Goal: Find specific page/section: Find specific page/section

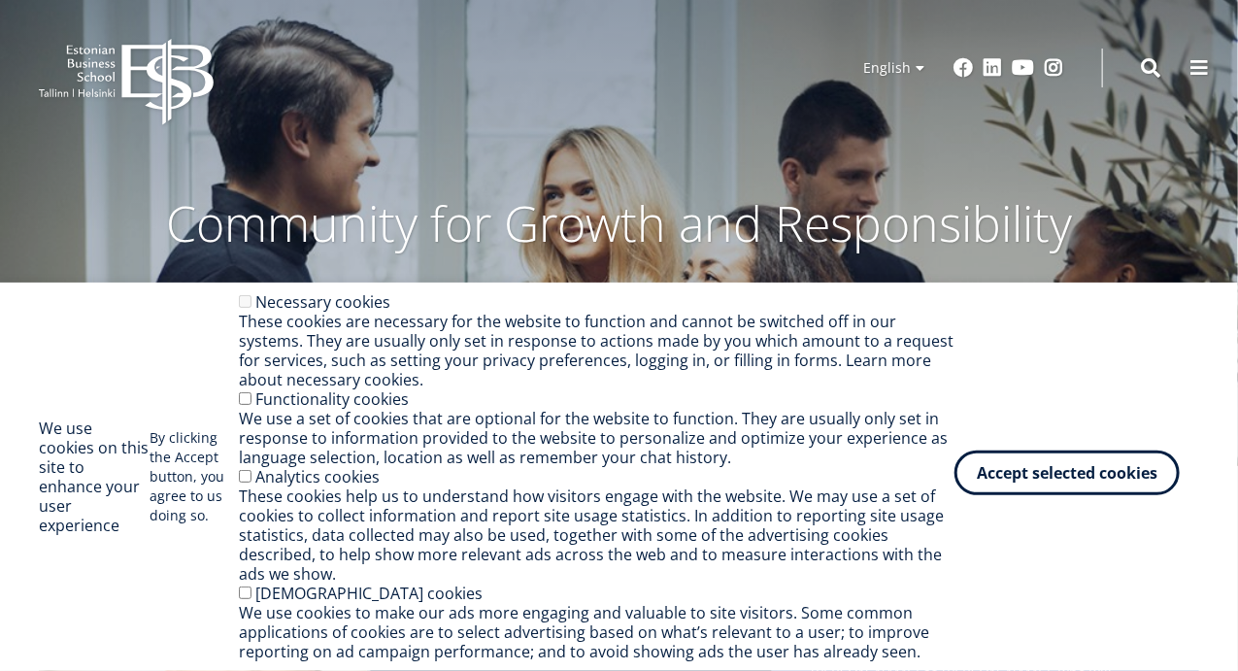
click at [1070, 478] on button "Accept selected cookies" at bounding box center [1066, 472] width 225 height 45
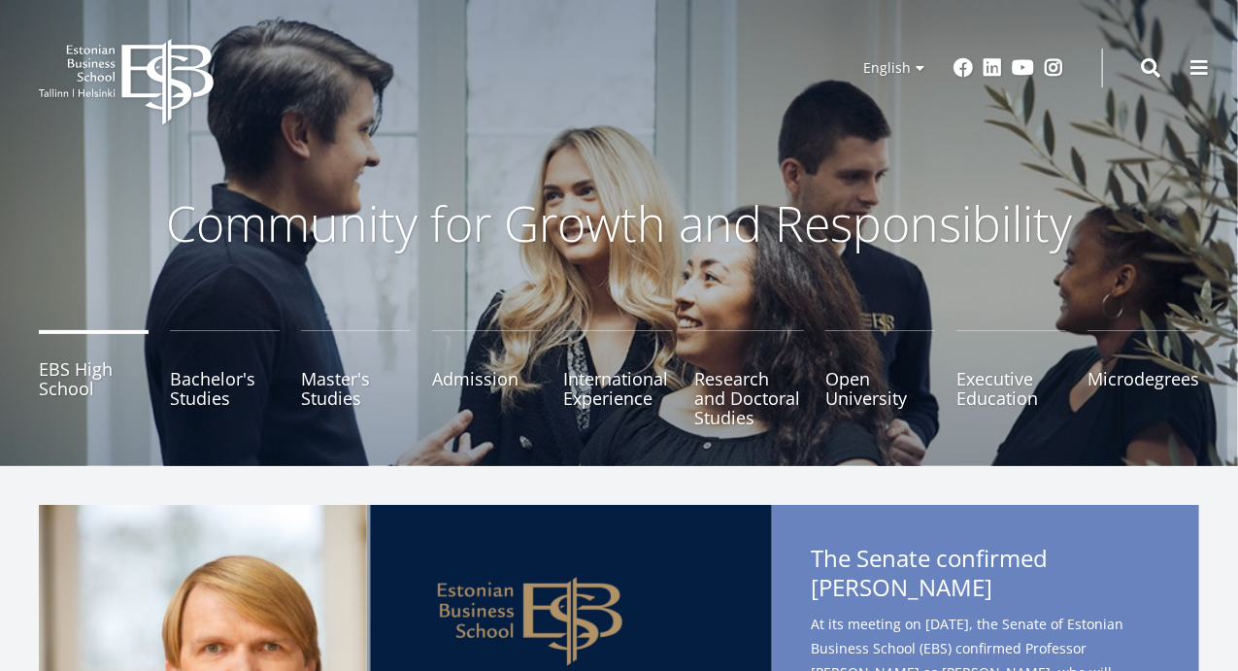
click at [83, 370] on link "EBS High School" at bounding box center [94, 378] width 110 height 97
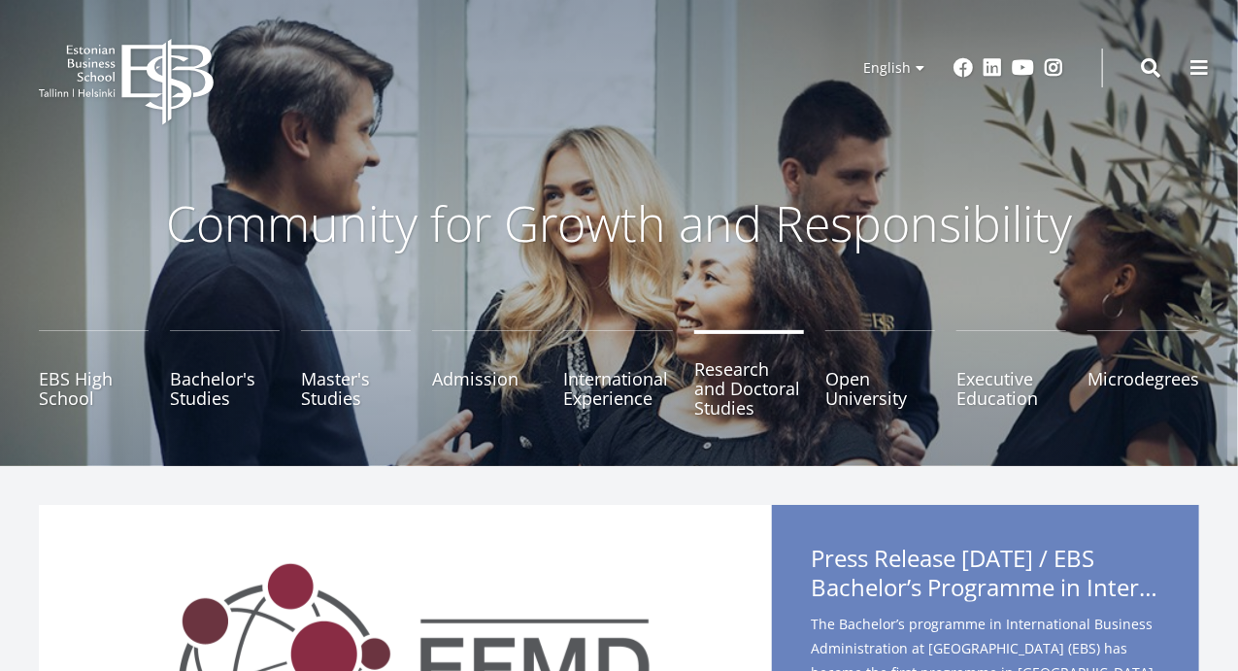
click at [747, 380] on link "Research and Doctoral Studies" at bounding box center [749, 378] width 110 height 97
